Goal: Task Accomplishment & Management: Use online tool/utility

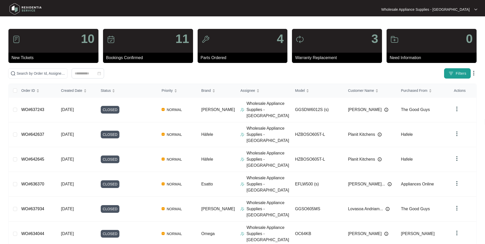
click at [451, 75] on img "button" at bounding box center [450, 73] width 5 height 5
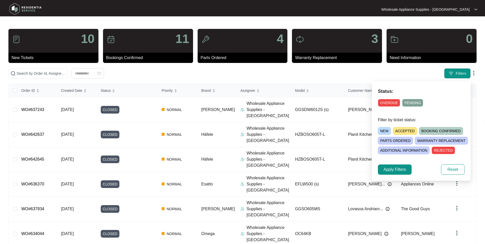
click at [386, 130] on span "NEW" at bounding box center [384, 131] width 13 height 8
click at [403, 171] on span "Apply Filters" at bounding box center [394, 169] width 22 height 6
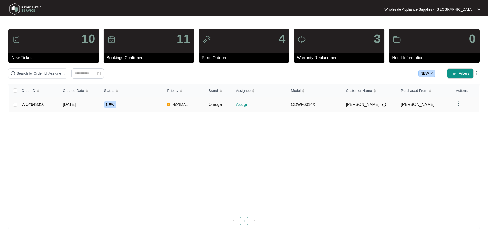
click at [76, 105] on span "[DATE]" at bounding box center [69, 104] width 13 height 4
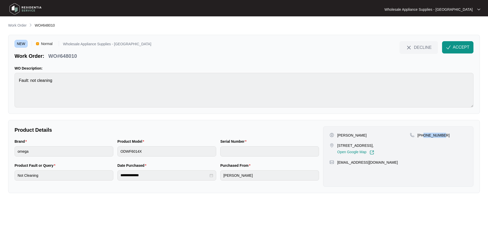
drag, startPoint x: 442, startPoint y: 134, endPoint x: 424, endPoint y: 138, distance: 18.0
click at [424, 138] on div "[PHONE_NUMBER]" at bounding box center [438, 144] width 57 height 22
drag, startPoint x: 424, startPoint y: 138, endPoint x: 432, endPoint y: 135, distance: 8.3
copy p "418856660"
click at [358, 135] on p "[PERSON_NAME]" at bounding box center [351, 135] width 29 height 5
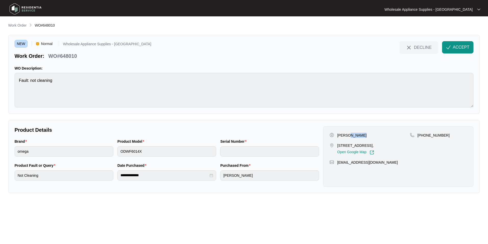
click at [358, 135] on p "[PERSON_NAME]" at bounding box center [351, 135] width 29 height 5
copy p "[PERSON_NAME]"
drag, startPoint x: 363, startPoint y: 145, endPoint x: 337, endPoint y: 146, distance: 25.8
click at [337, 146] on p "[STREET_ADDRESS]," at bounding box center [355, 145] width 37 height 5
drag, startPoint x: 337, startPoint y: 146, endPoint x: 343, endPoint y: 146, distance: 5.4
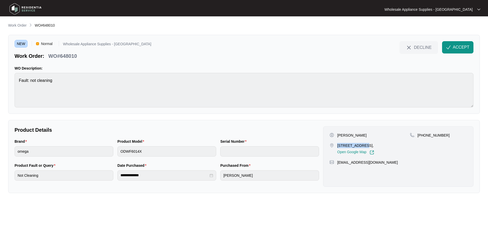
copy p "6 Yeramba Cres"
drag, startPoint x: 380, startPoint y: 164, endPoint x: 339, endPoint y: 168, distance: 41.8
click at [339, 168] on div "[PERSON_NAME] [STREET_ADDRESS], Open Google Map [PHONE_NUMBER] [EMAIL_ADDRESS][…" at bounding box center [398, 156] width 150 height 60
copy p "[EMAIL_ADDRESS][DOMAIN_NAME]"
click at [70, 56] on p "WO#648010" at bounding box center [62, 55] width 29 height 7
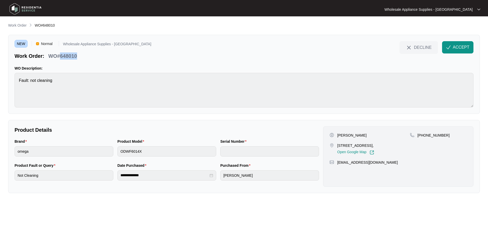
click at [70, 56] on p "WO#648010" at bounding box center [62, 55] width 29 height 7
copy p "648010"
click at [113, 151] on div "Brand omega Product Model ODWF6014X Serial Number" at bounding box center [167, 150] width 309 height 24
click at [109, 175] on div "**********" at bounding box center [167, 174] width 309 height 24
click at [454, 45] on span "ACCEPT" at bounding box center [461, 47] width 17 height 6
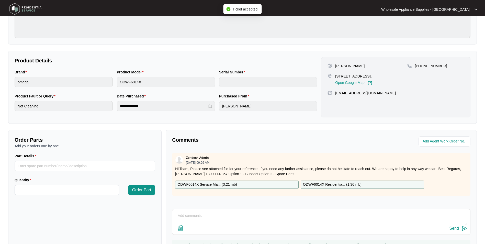
scroll to position [77, 0]
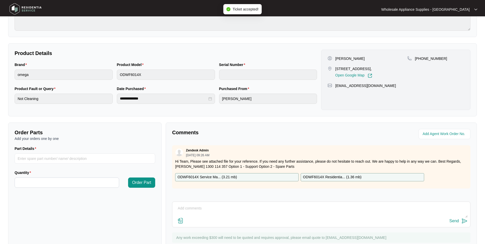
click at [317, 177] on p "ODWF6014X Residentia... ( 1.36 mb )" at bounding box center [332, 177] width 58 height 6
drag, startPoint x: 303, startPoint y: 36, endPoint x: 301, endPoint y: 43, distance: 7.9
